Goal: Task Accomplishment & Management: Use online tool/utility

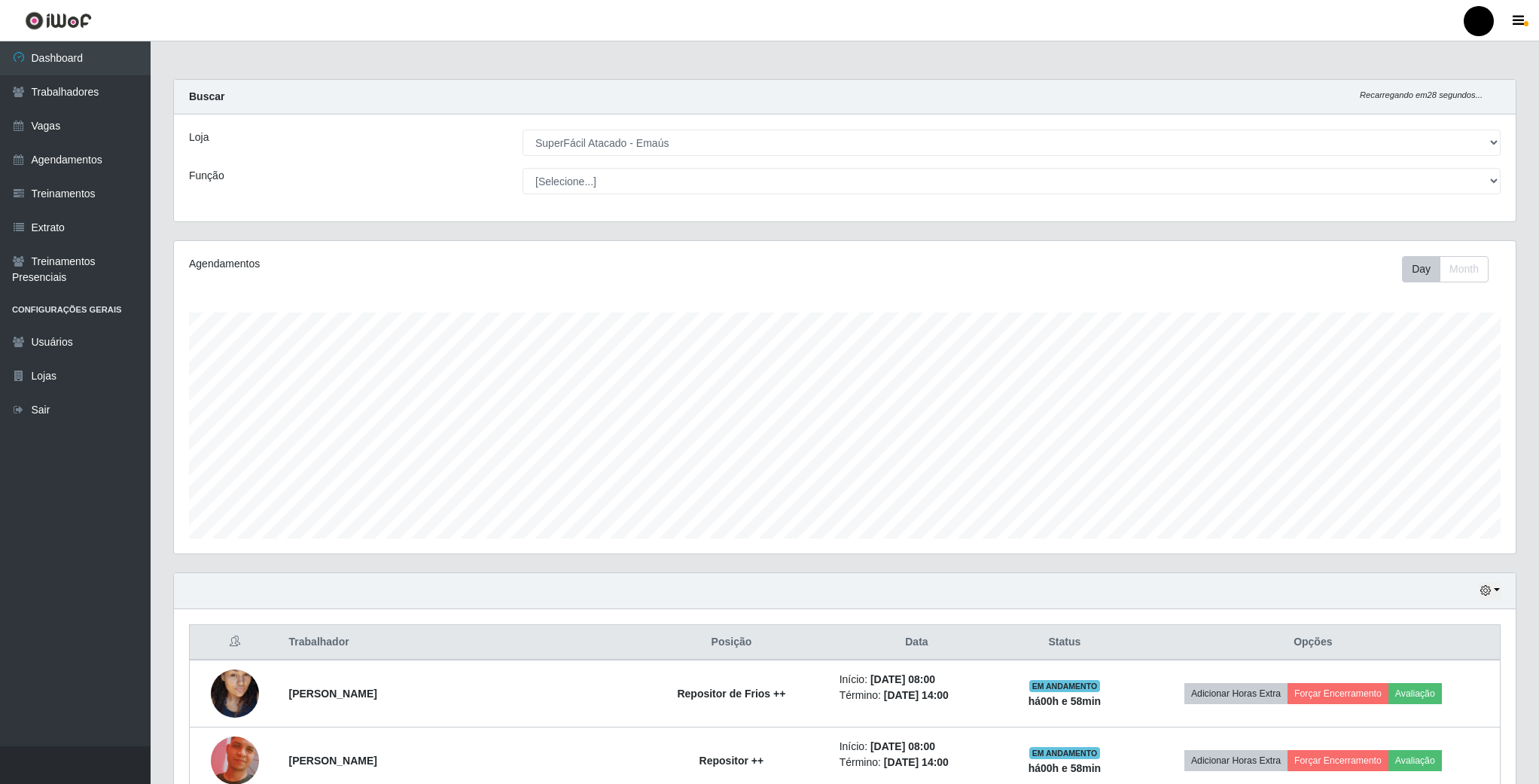
select select "407"
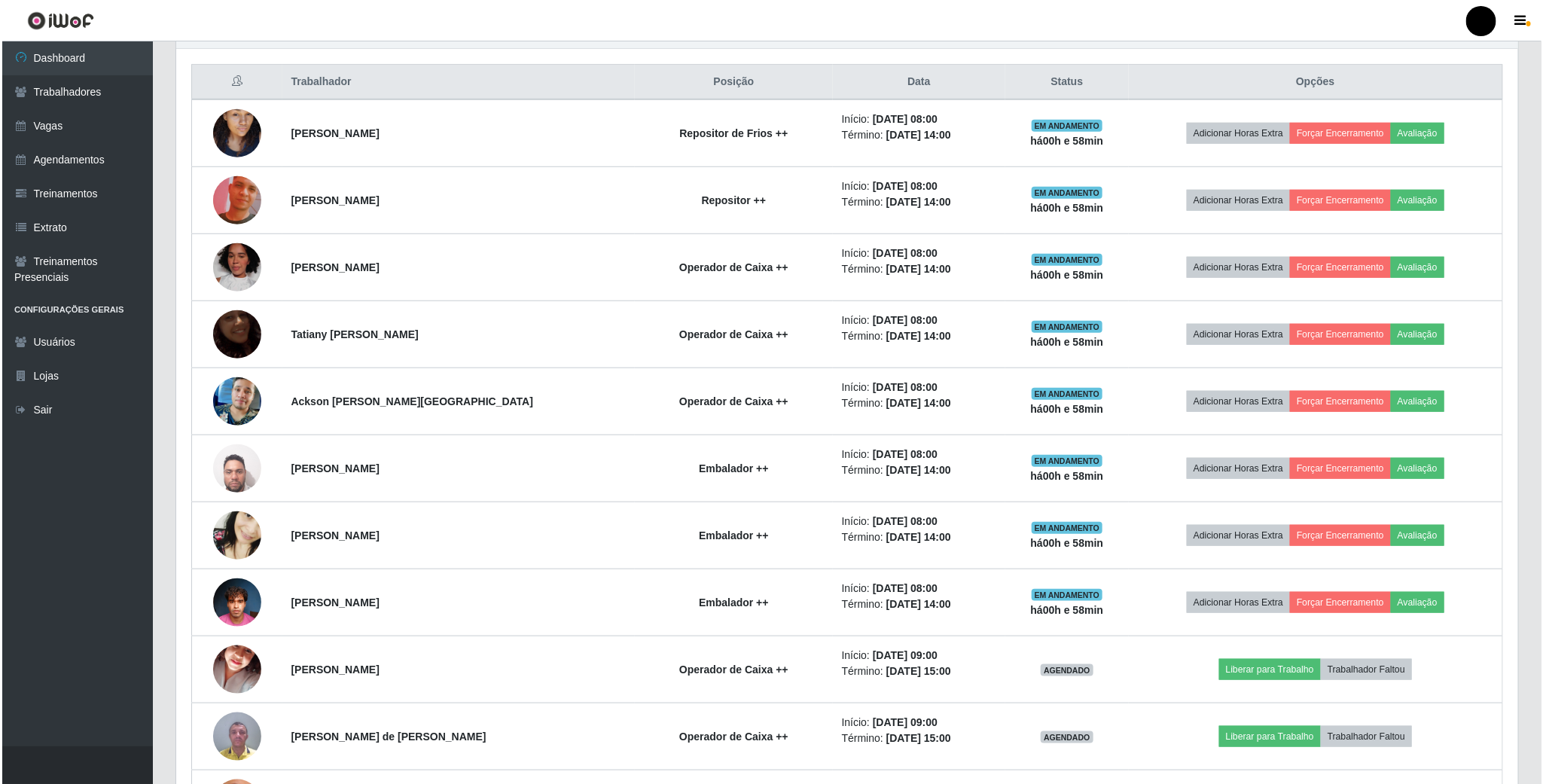
scroll to position [711, 0]
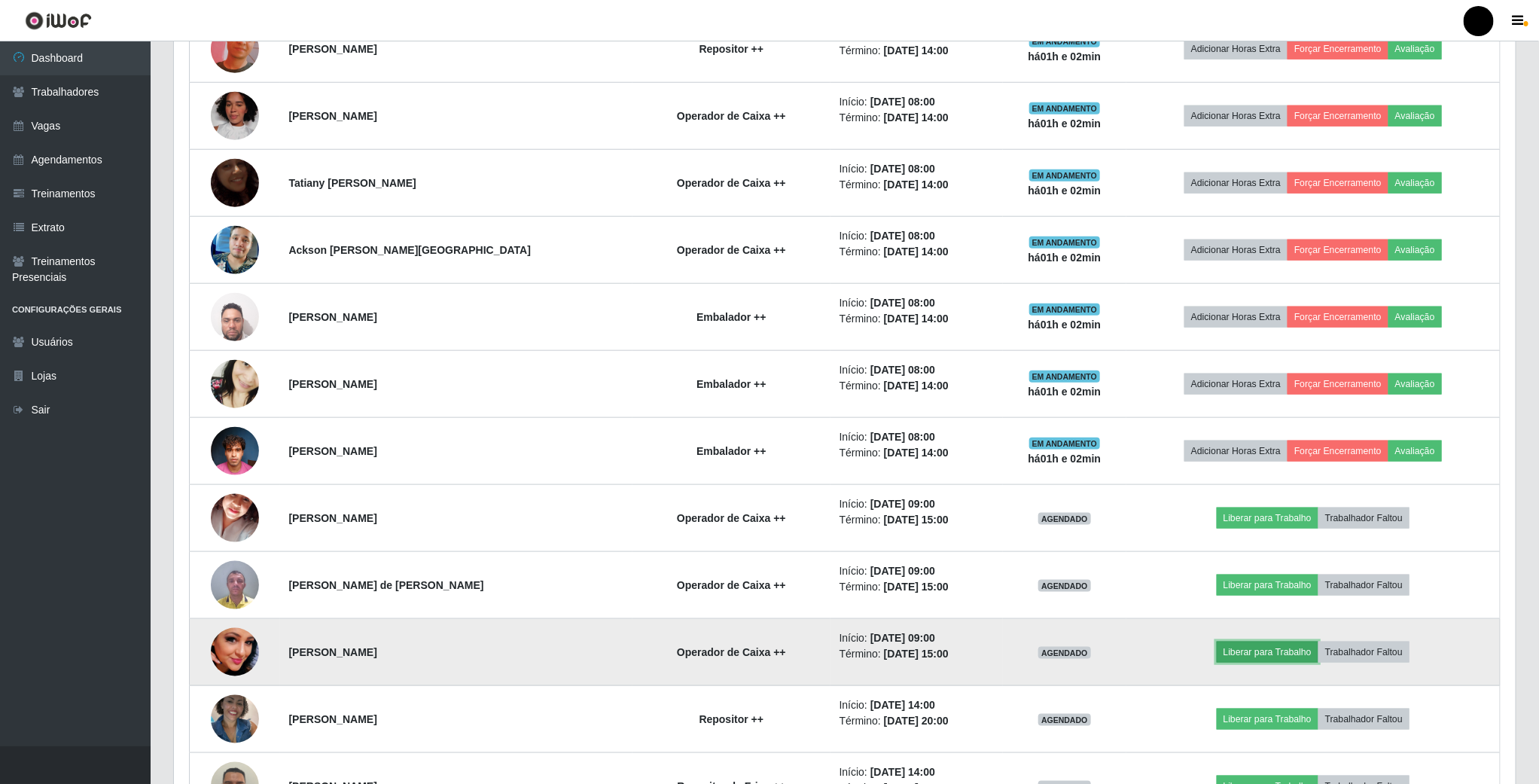
click at [1246, 658] on button "Liberar para Trabalho" at bounding box center [1267, 652] width 101 height 21
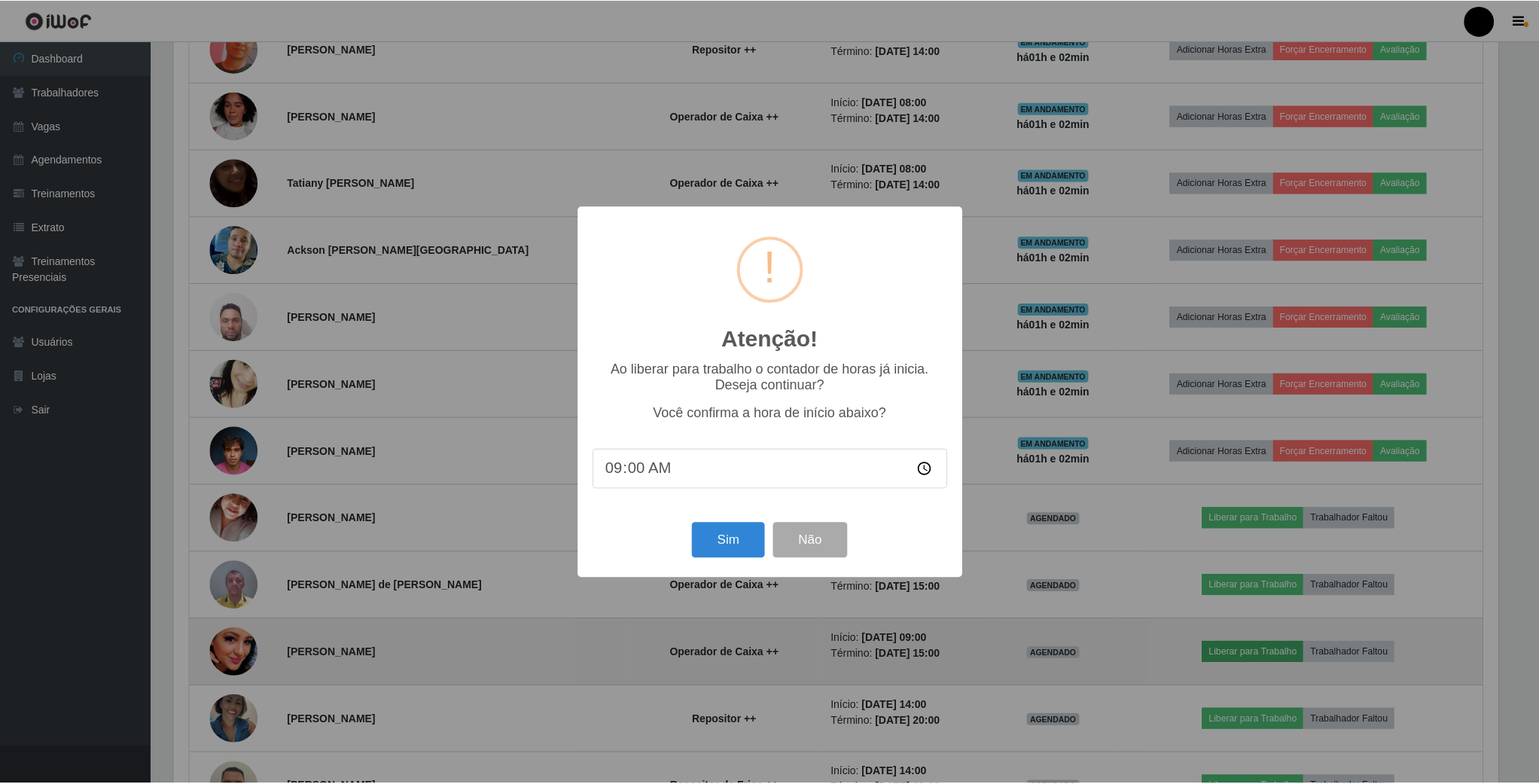
scroll to position [314, 1328]
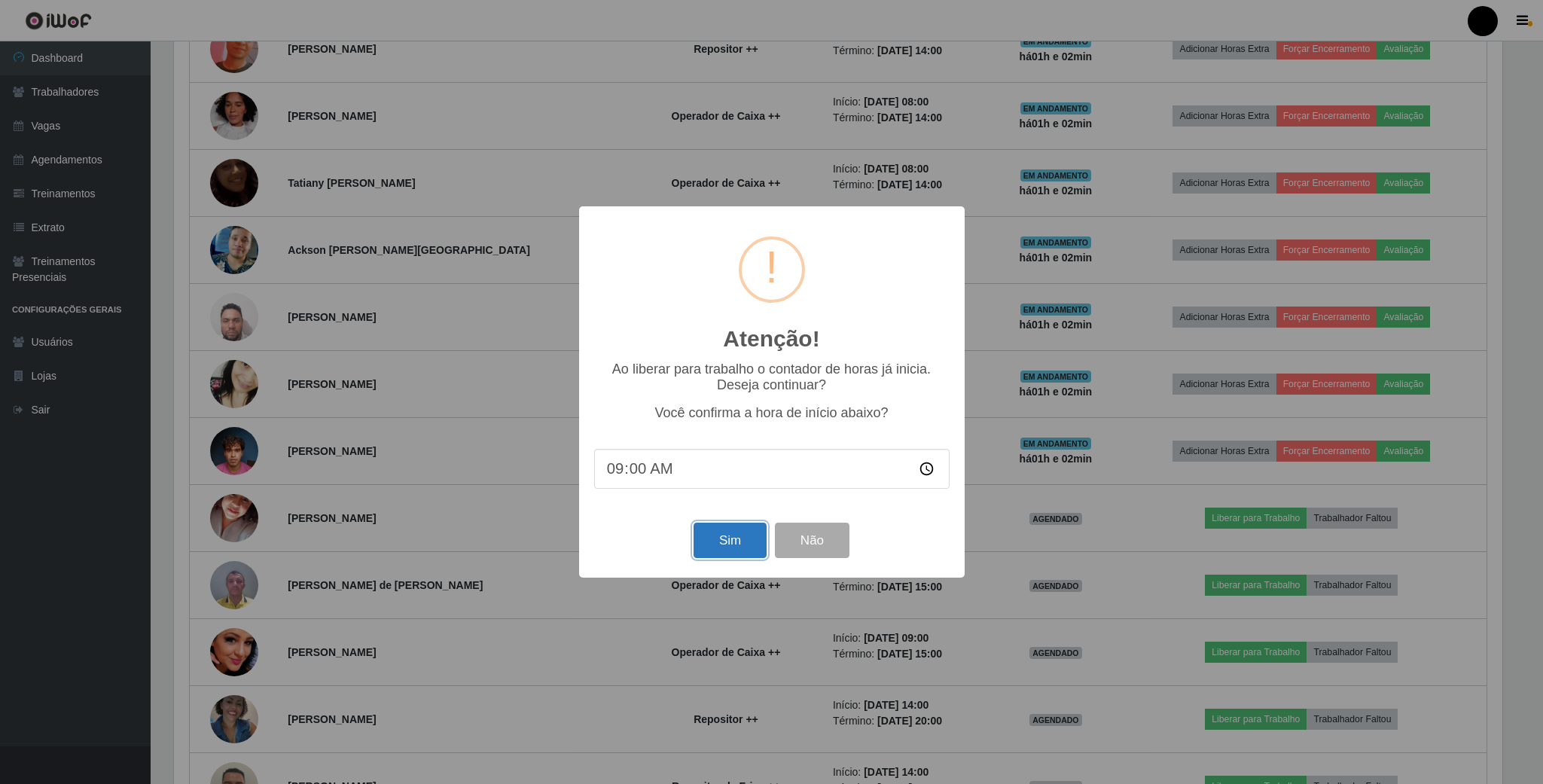
click at [727, 540] on button "Sim" at bounding box center [730, 540] width 73 height 35
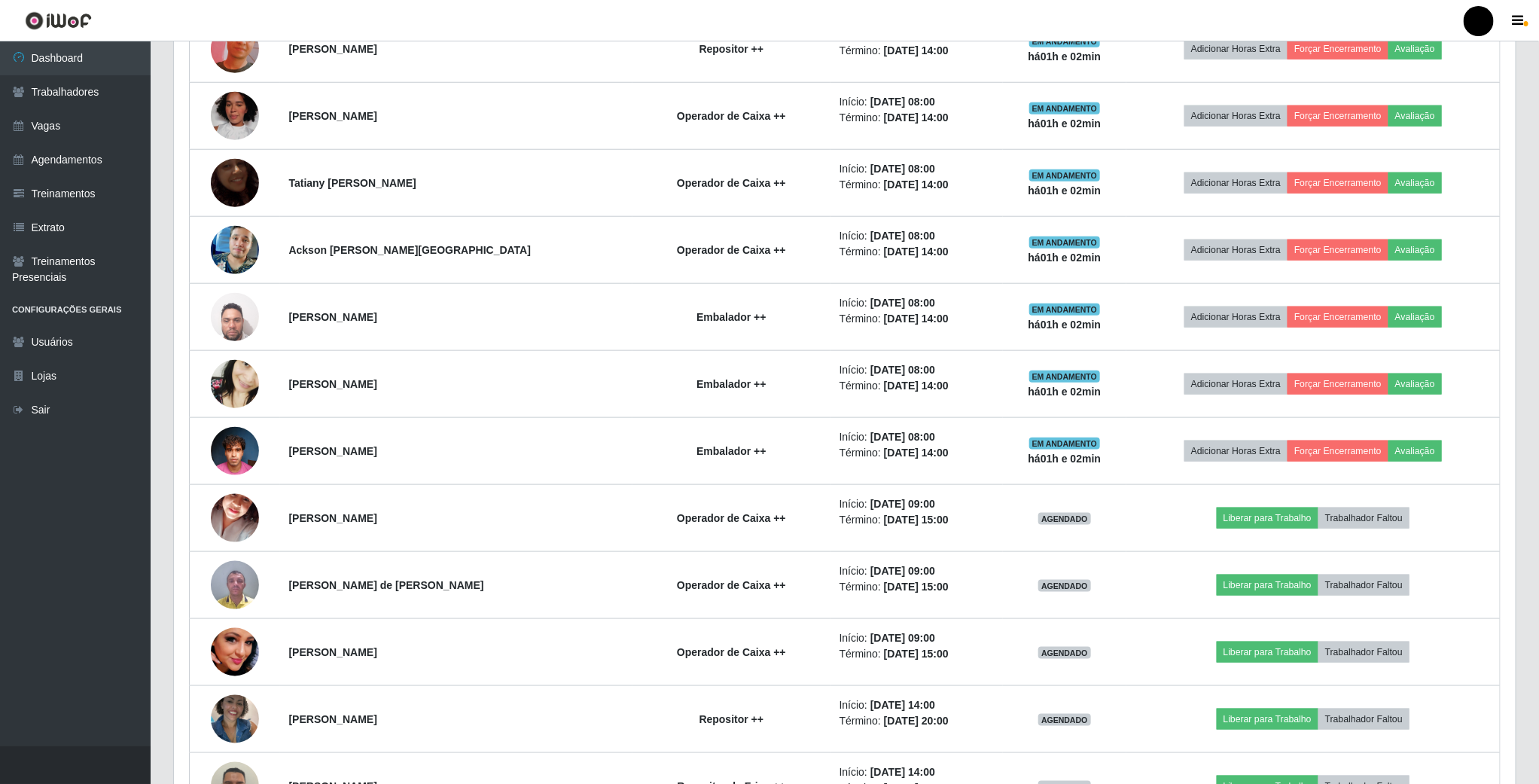
scroll to position [314, 1344]
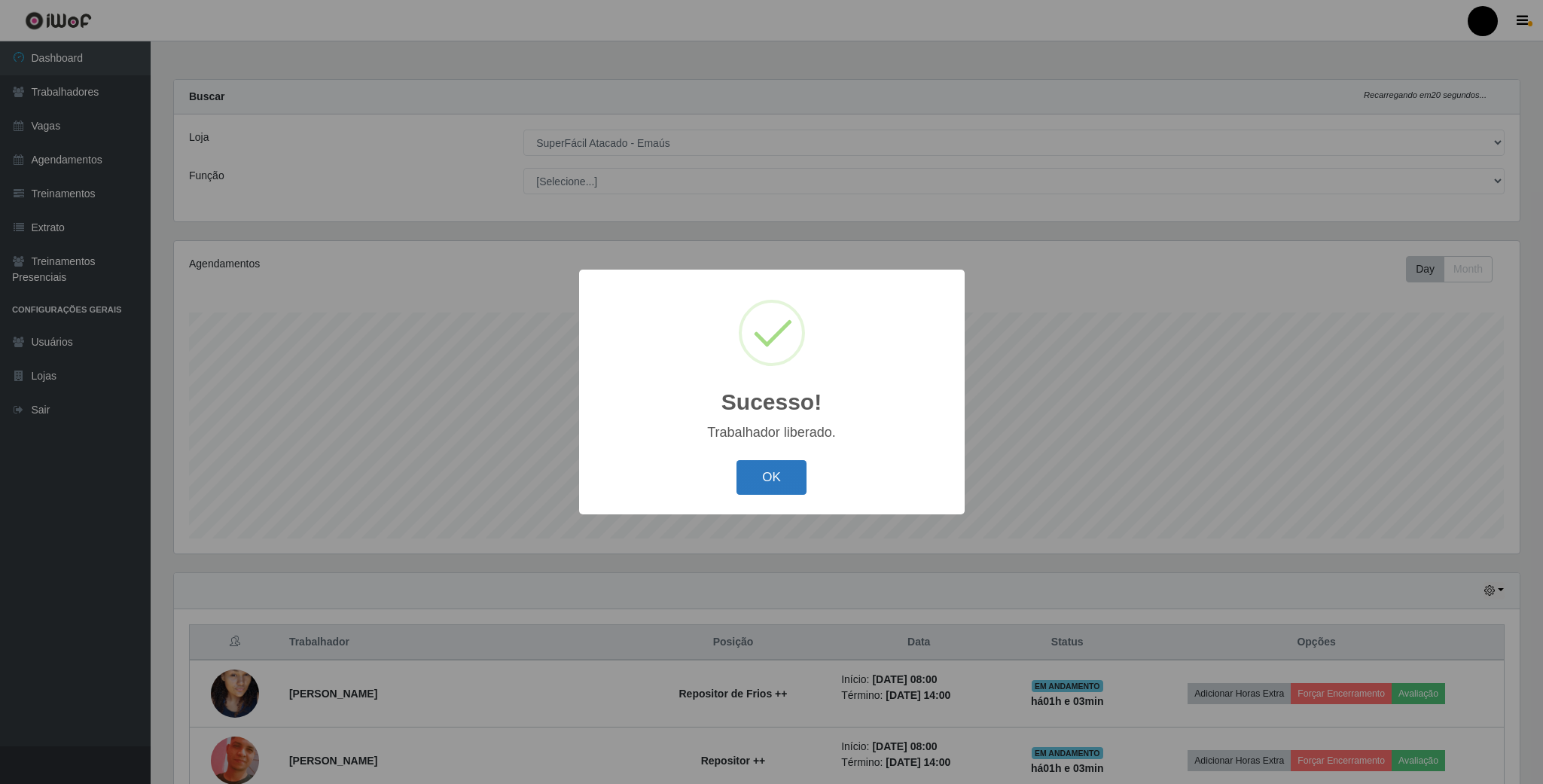
click at [759, 482] on button "OK" at bounding box center [772, 477] width 70 height 35
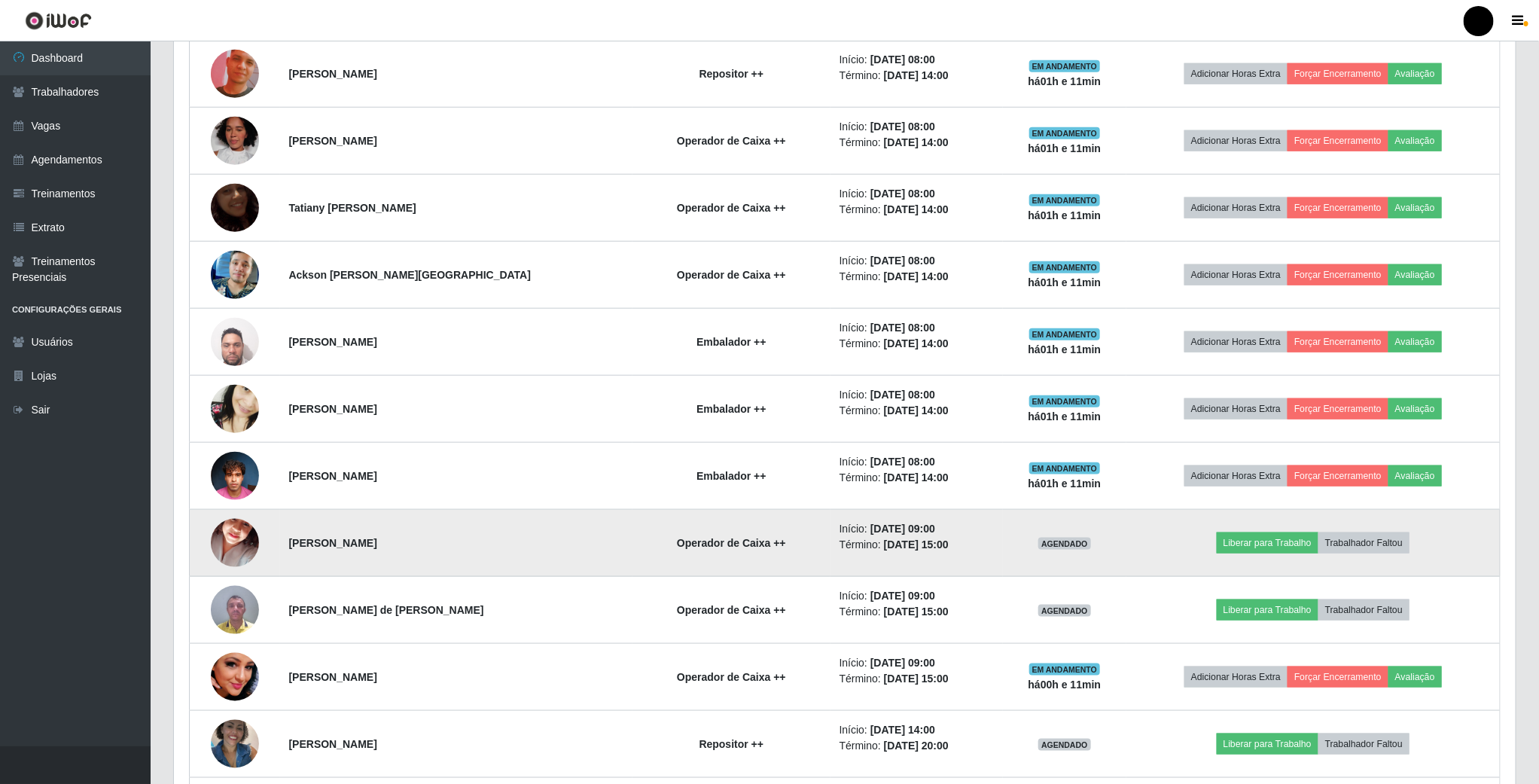
scroll to position [711, 0]
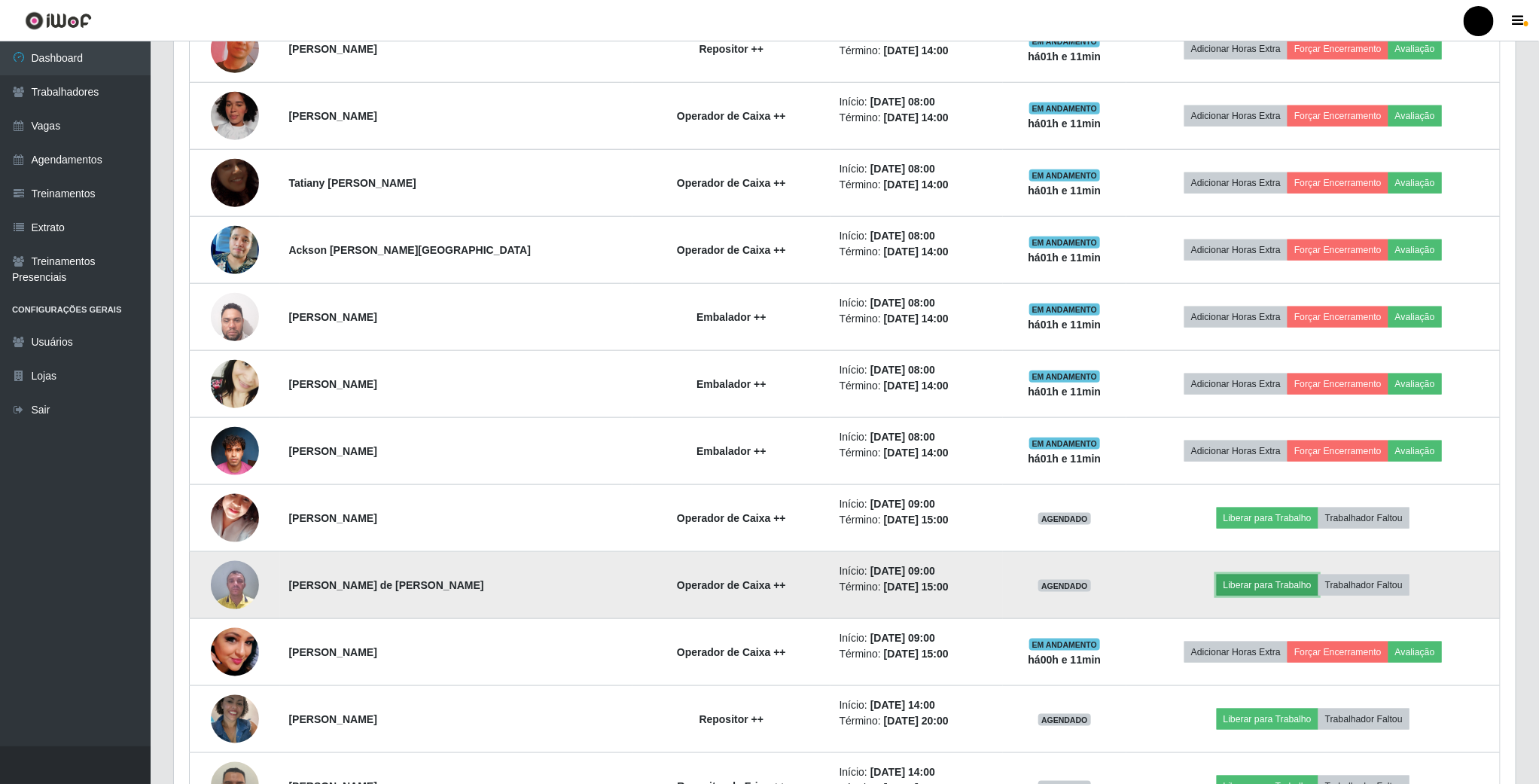
click at [1230, 591] on button "Liberar para Trabalho" at bounding box center [1267, 585] width 101 height 21
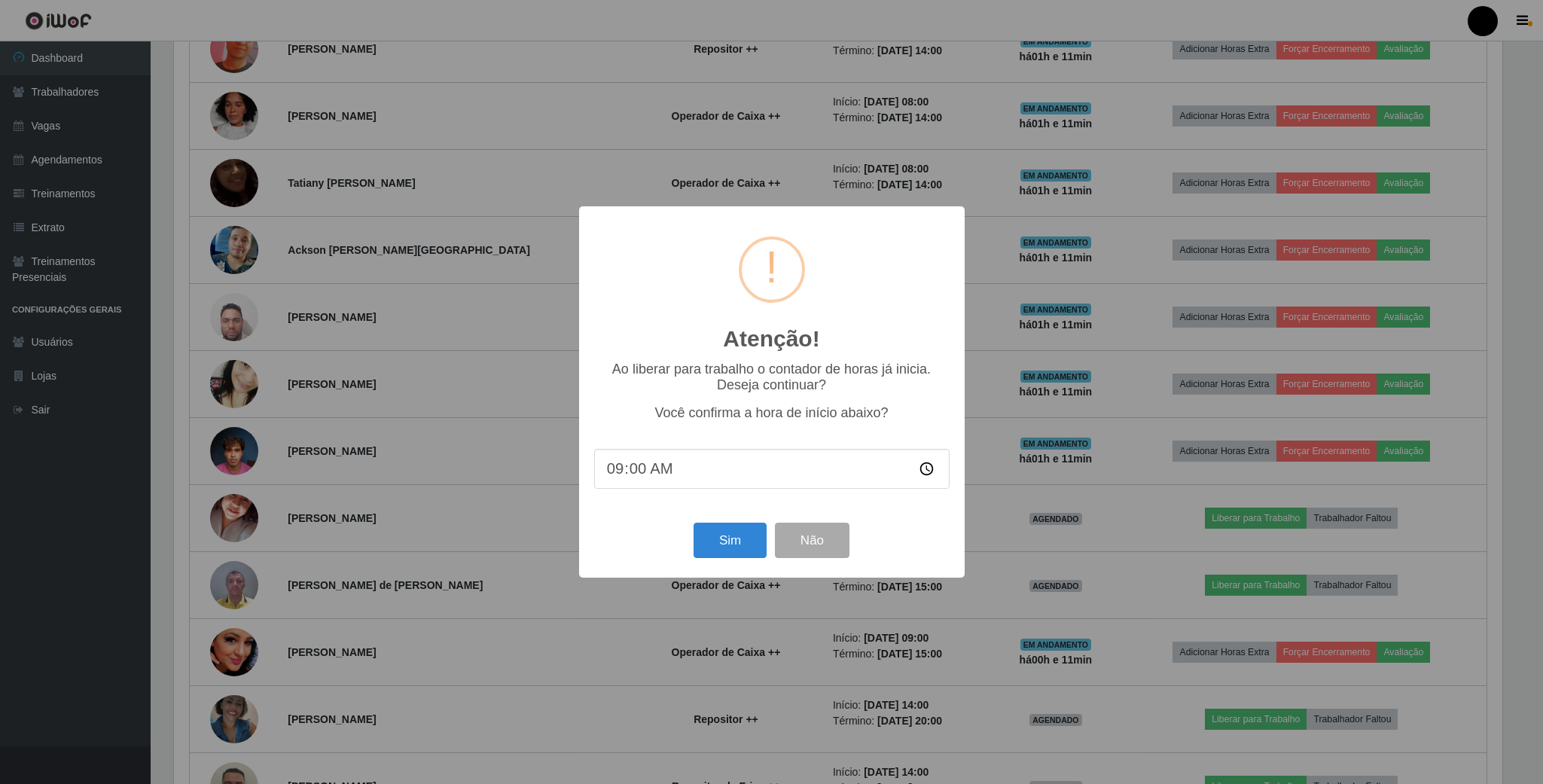
click at [929, 470] on input "09:00" at bounding box center [772, 469] width 355 height 40
type input "09:08"
click at [720, 542] on button "Sim" at bounding box center [730, 540] width 73 height 35
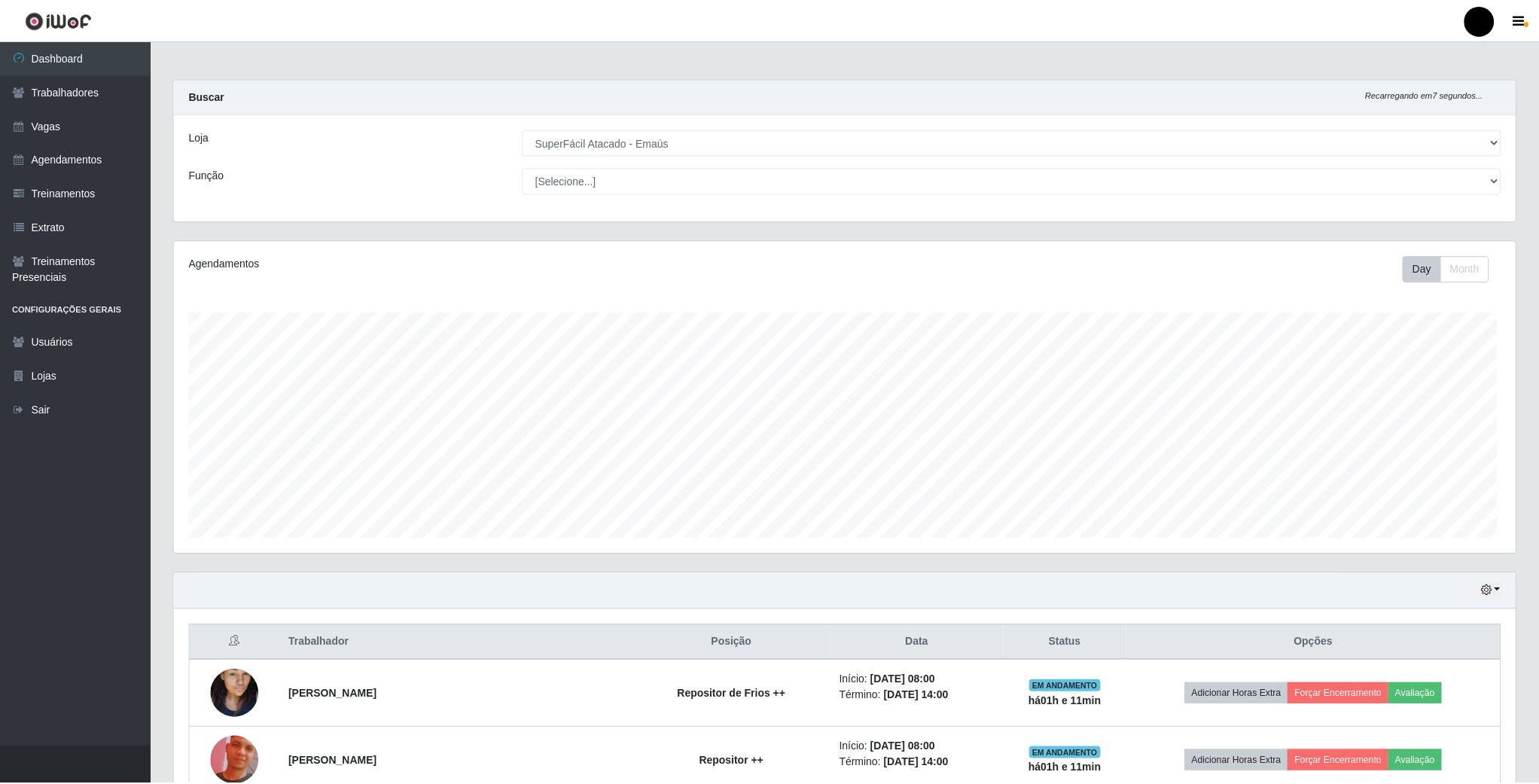
scroll to position [314, 1344]
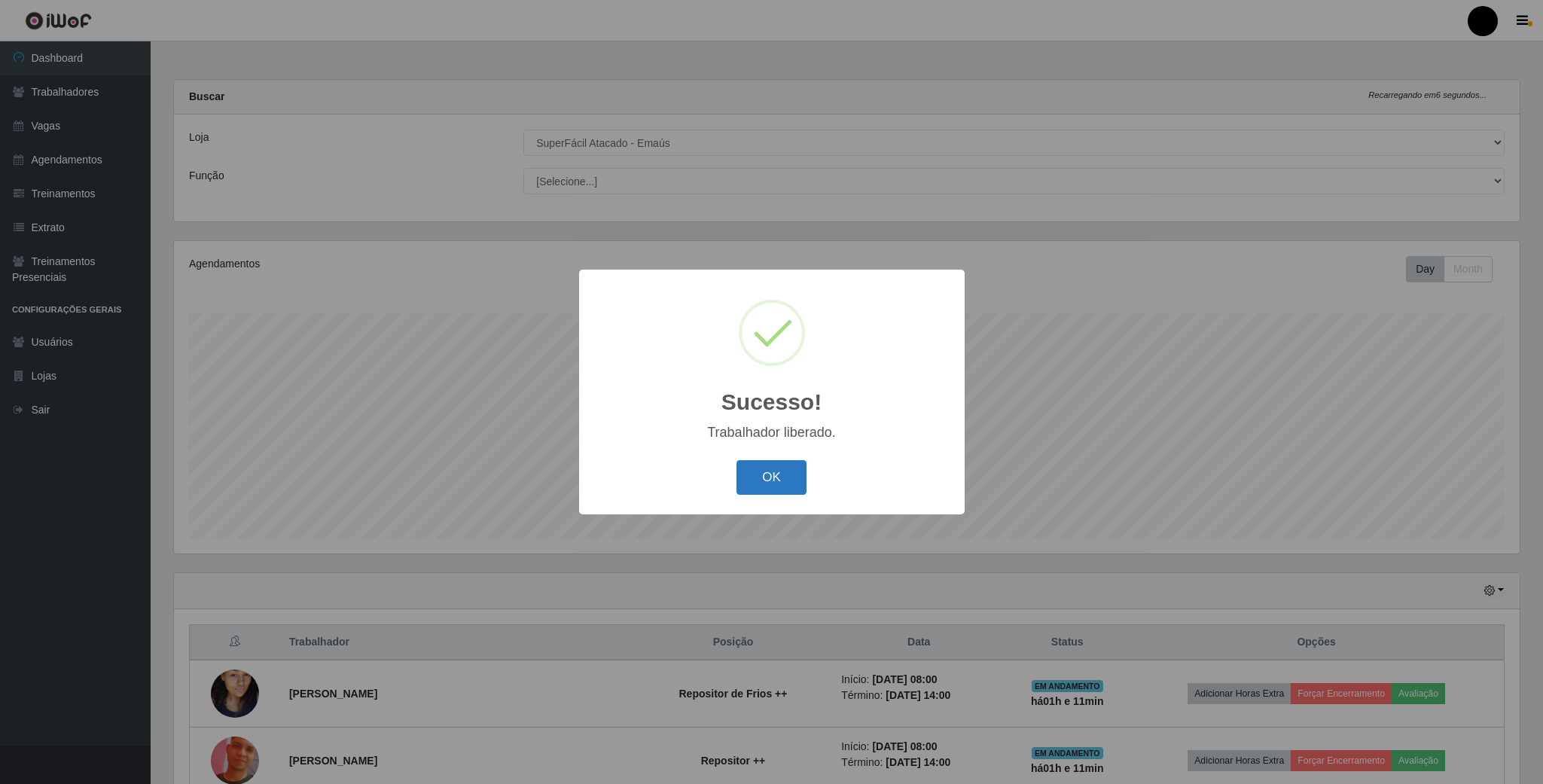
drag, startPoint x: 777, startPoint y: 472, endPoint x: 763, endPoint y: 470, distance: 14.1
click at [776, 472] on button "OK" at bounding box center [772, 477] width 70 height 35
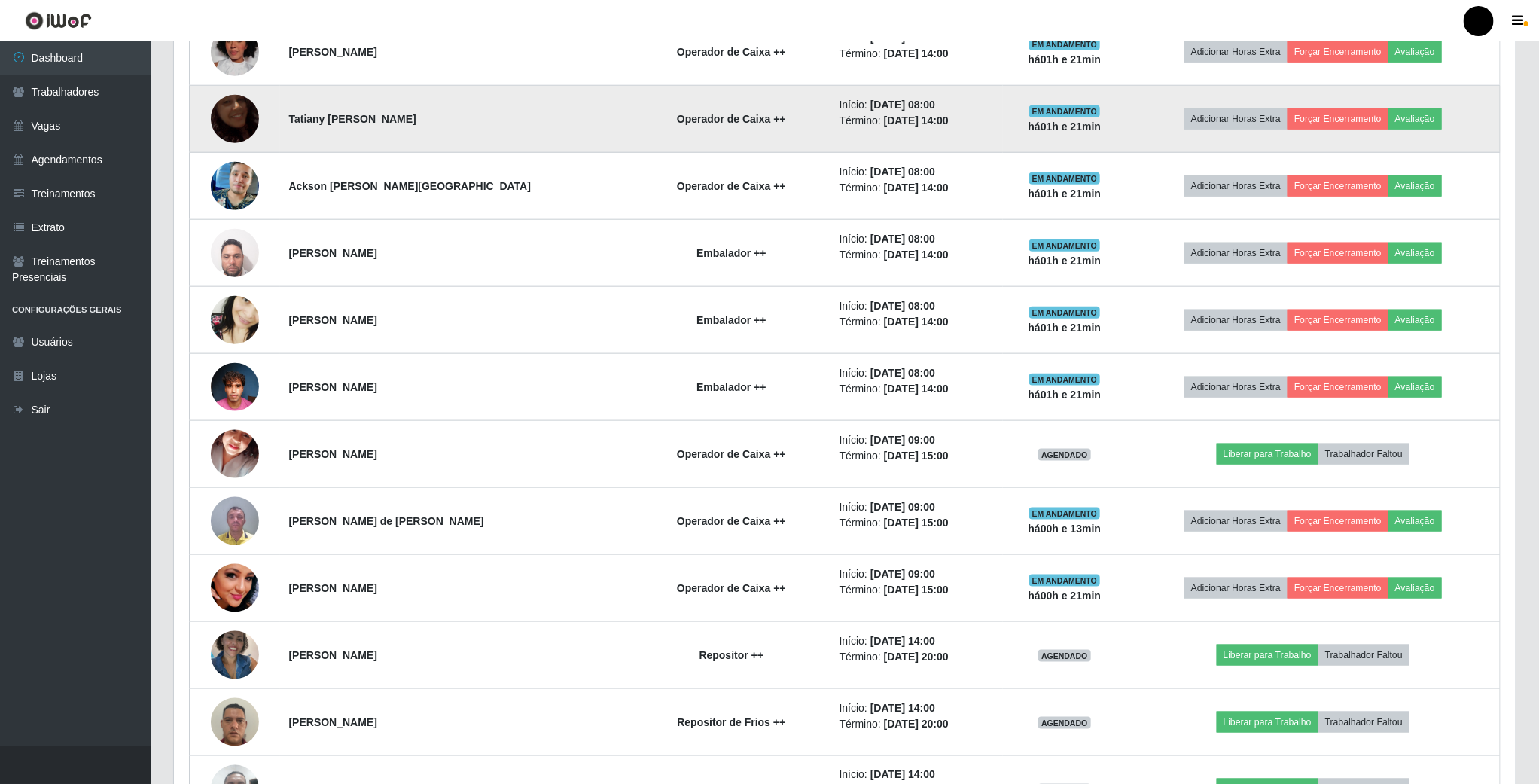
scroll to position [791, 0]
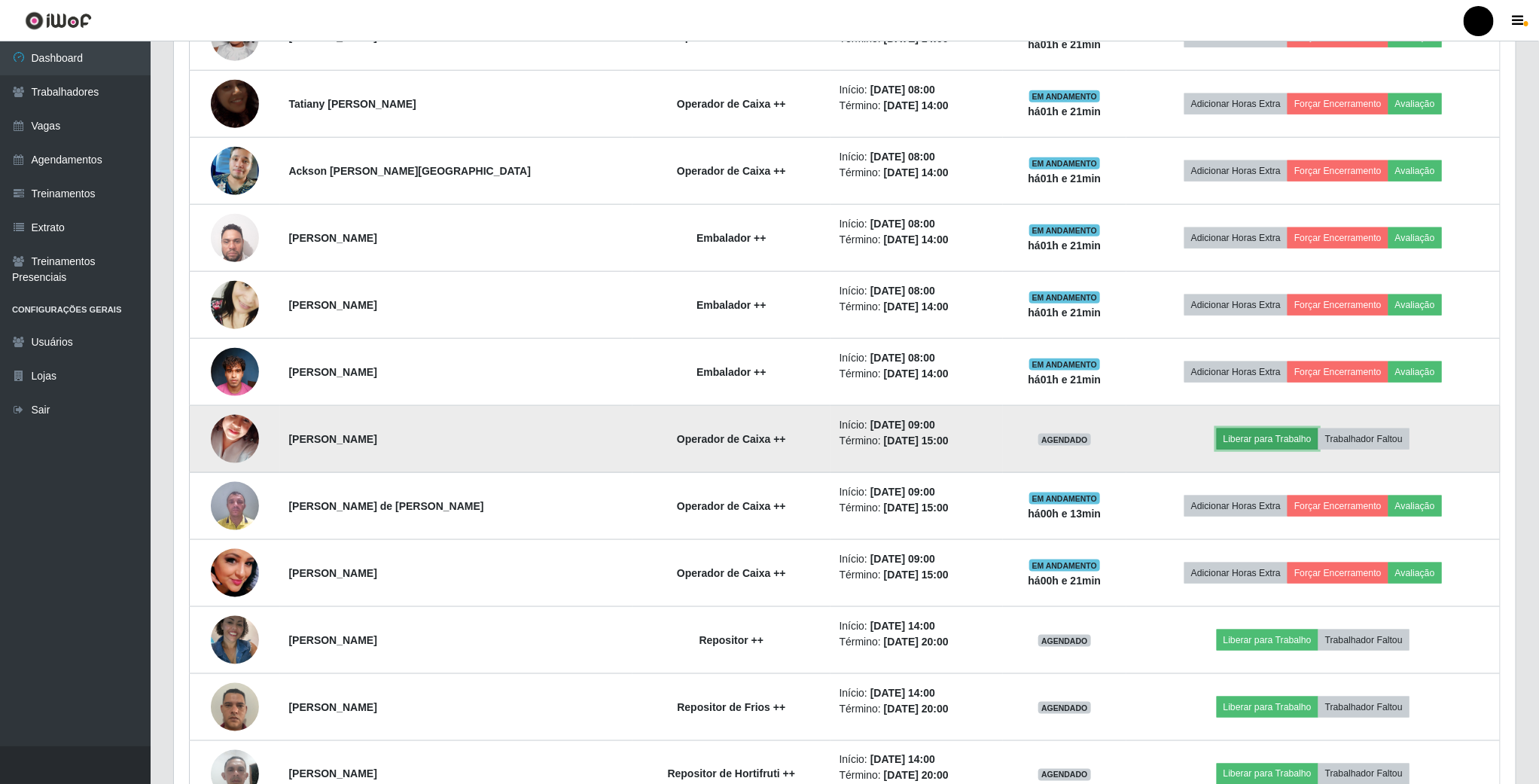
click at [1247, 443] on button "Liberar para Trabalho" at bounding box center [1267, 438] width 101 height 21
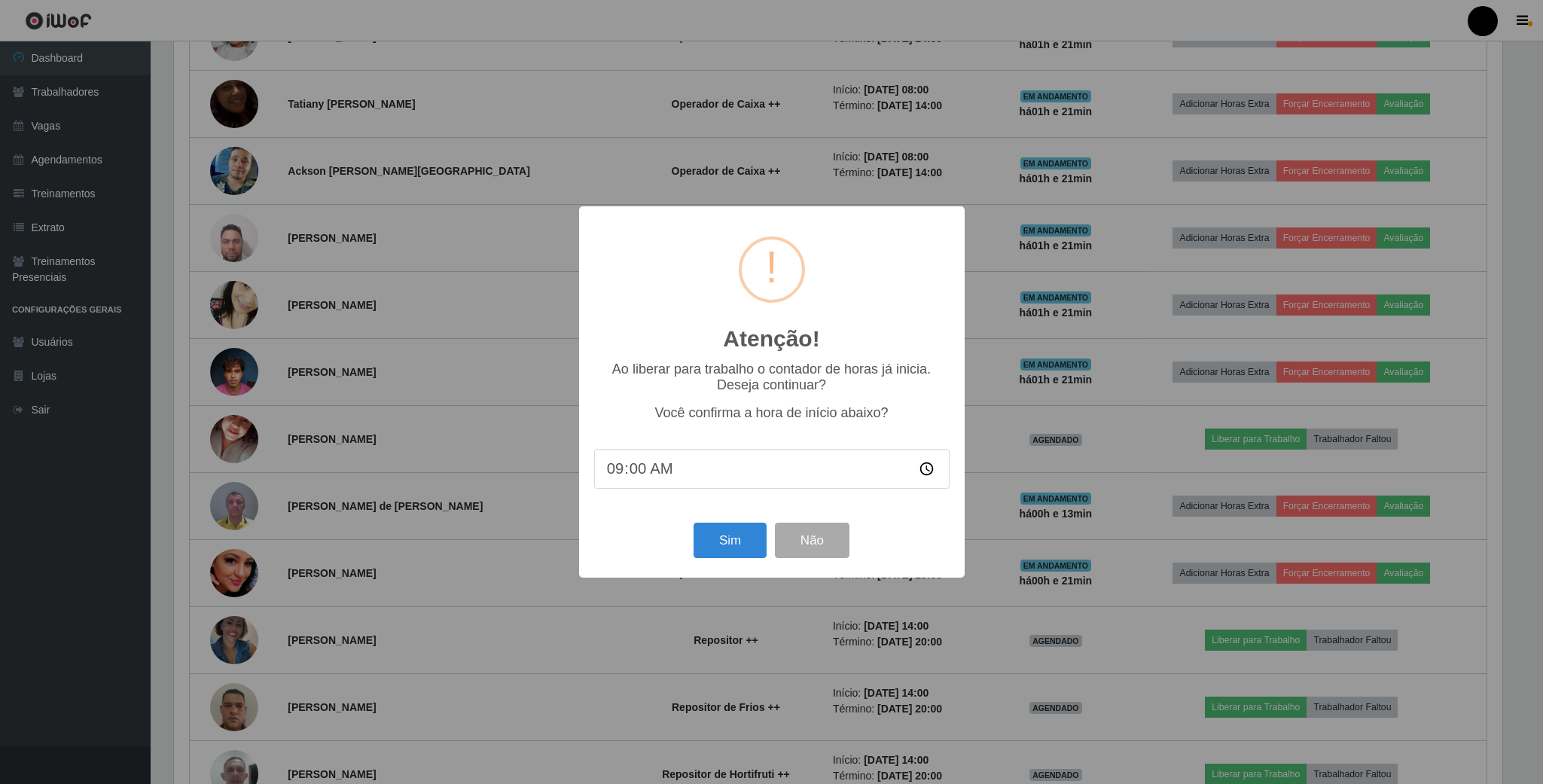
click at [926, 475] on input "09:00" at bounding box center [772, 469] width 355 height 40
type input "09:19"
click at [735, 543] on button "Sim" at bounding box center [730, 540] width 73 height 35
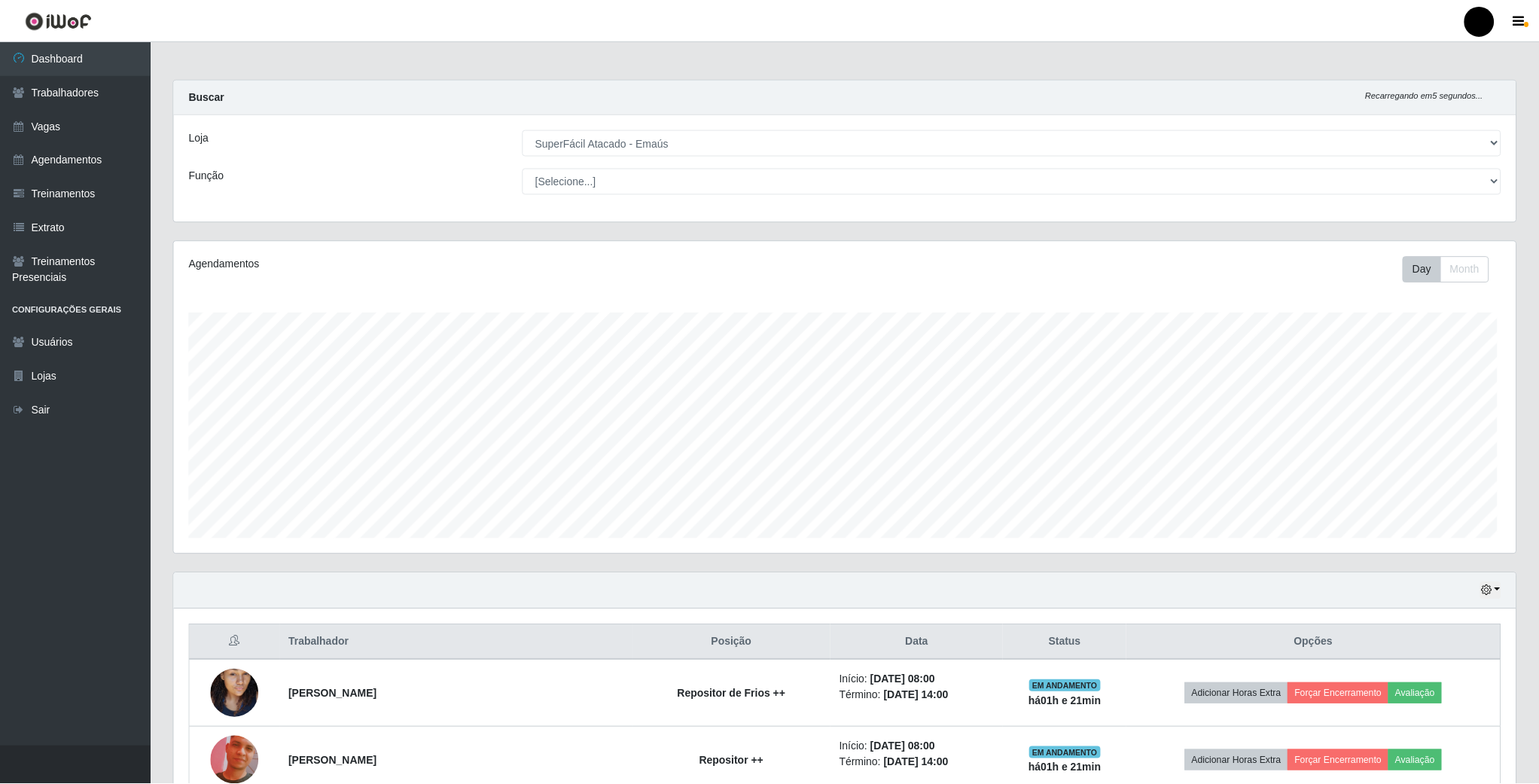
scroll to position [314, 1344]
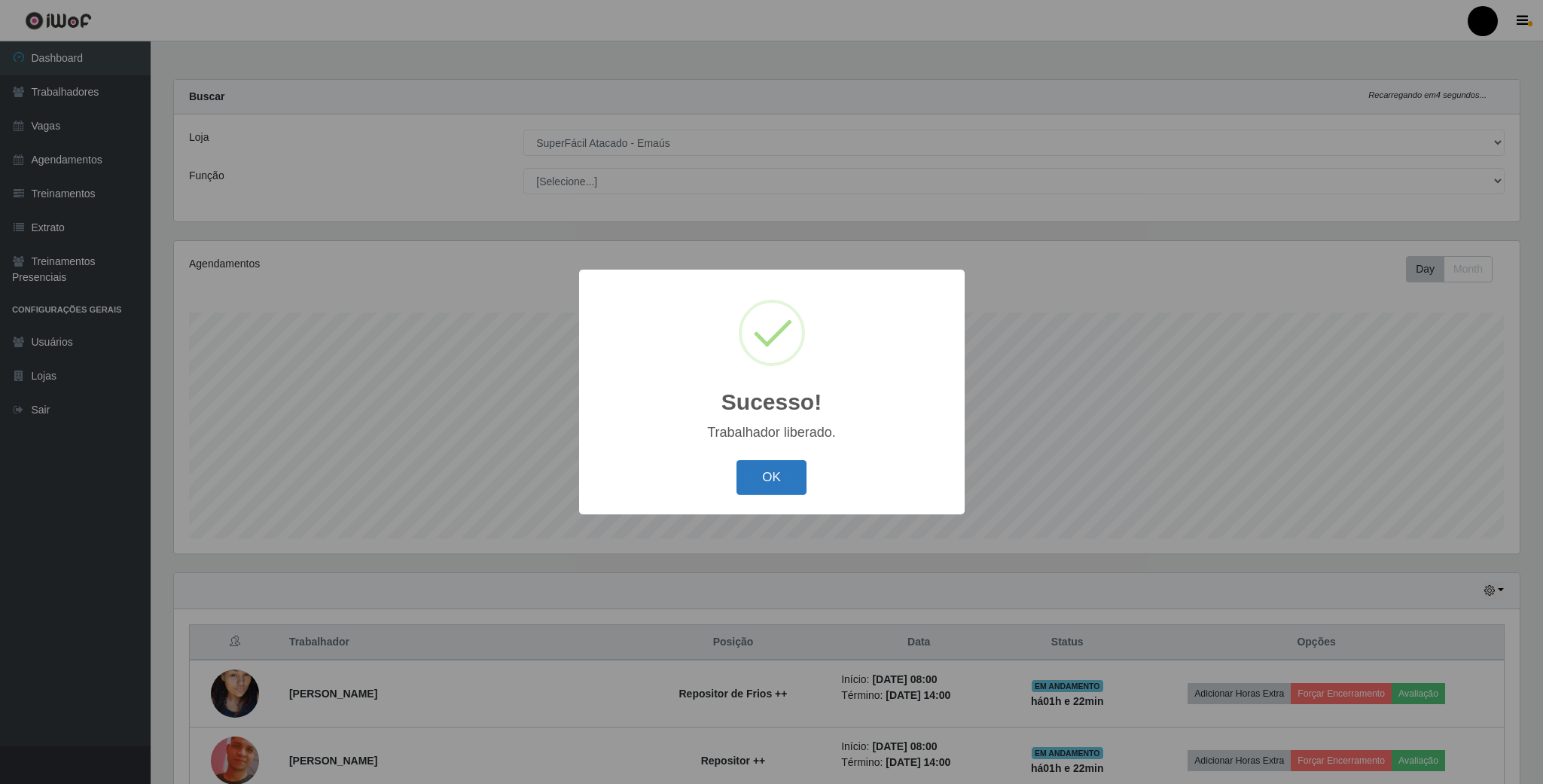
click at [755, 482] on button "OK" at bounding box center [772, 477] width 70 height 35
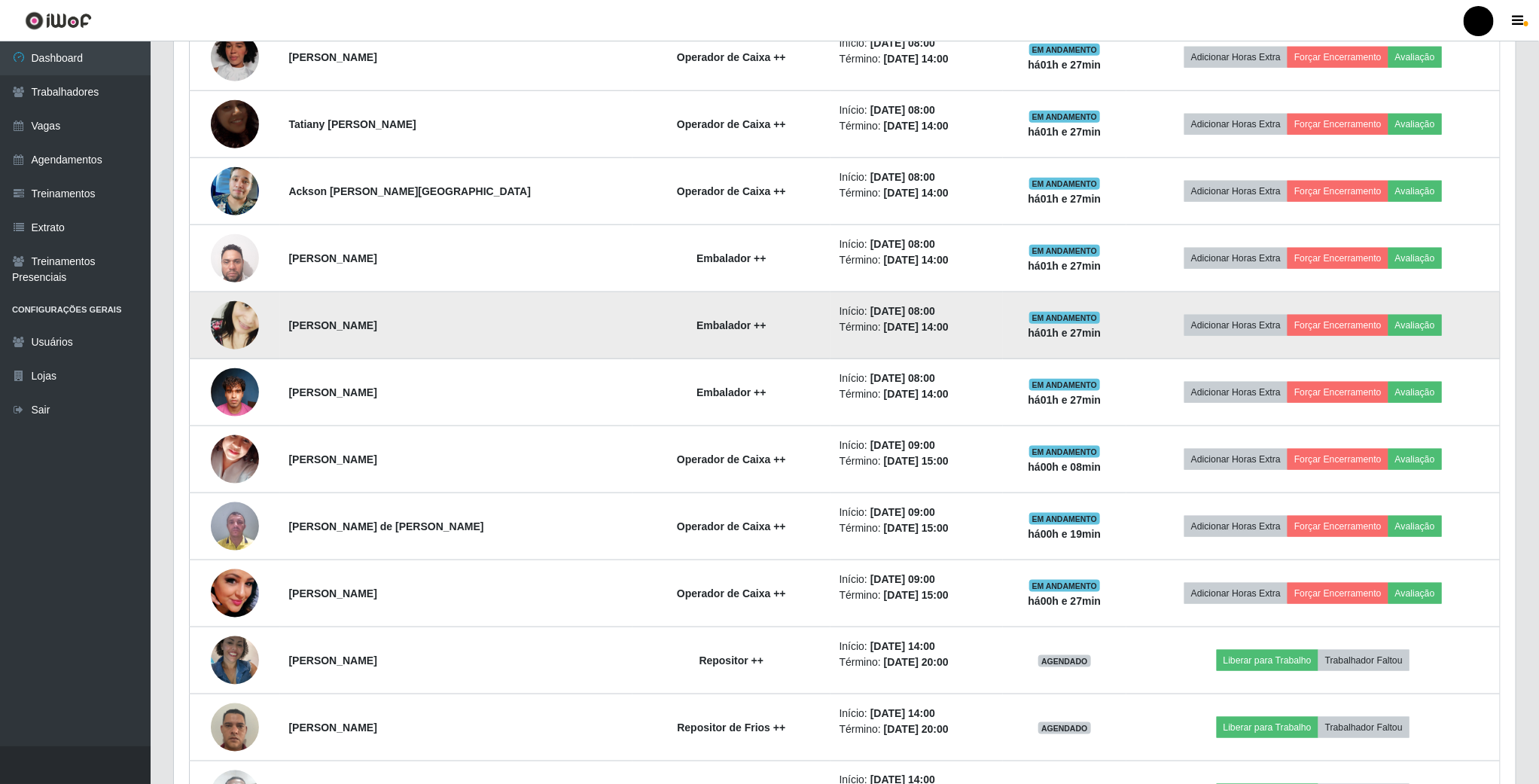
scroll to position [791, 0]
